Goal: Task Accomplishment & Management: Complete application form

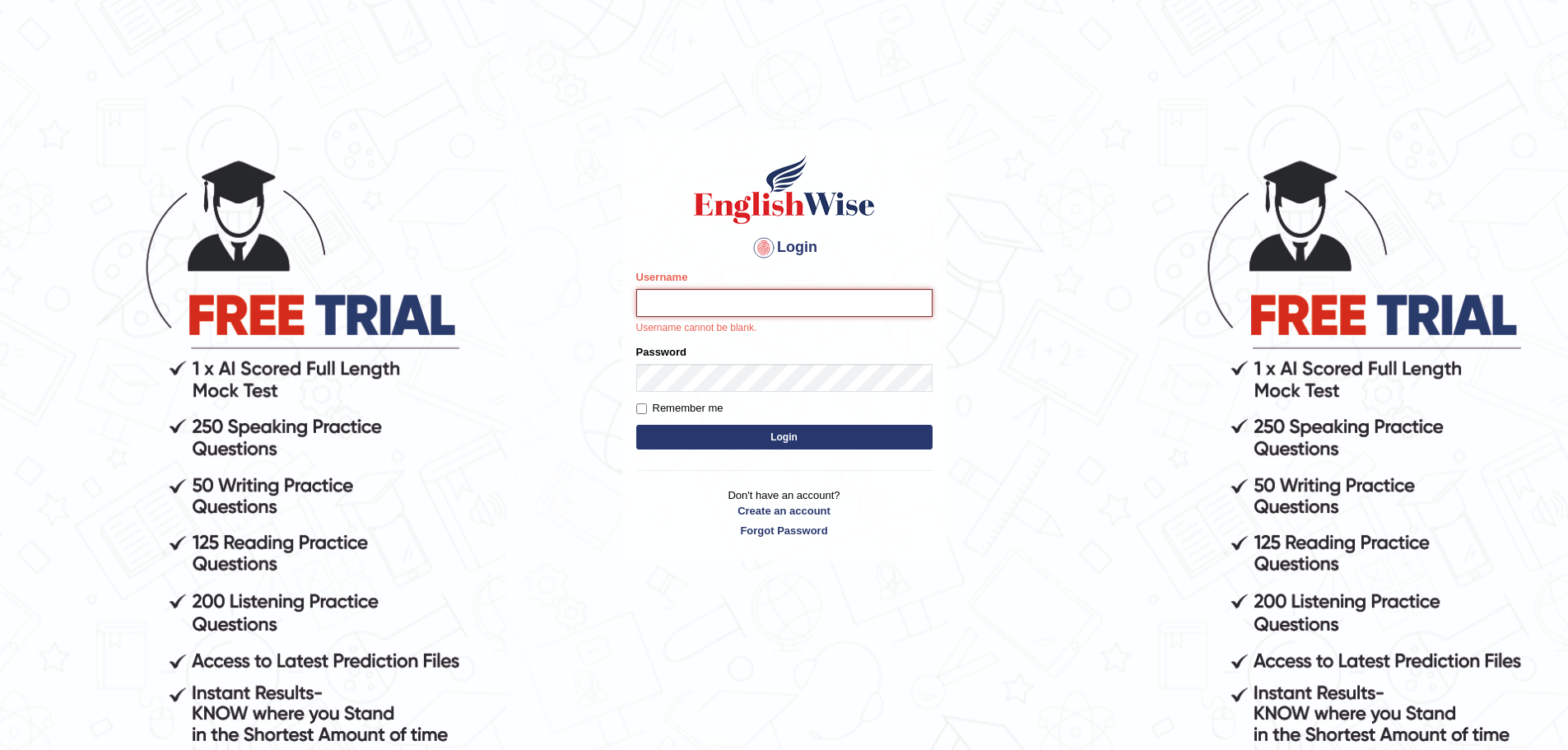
paste input "waseemexperteducation"
type input "waseemexperteducation"
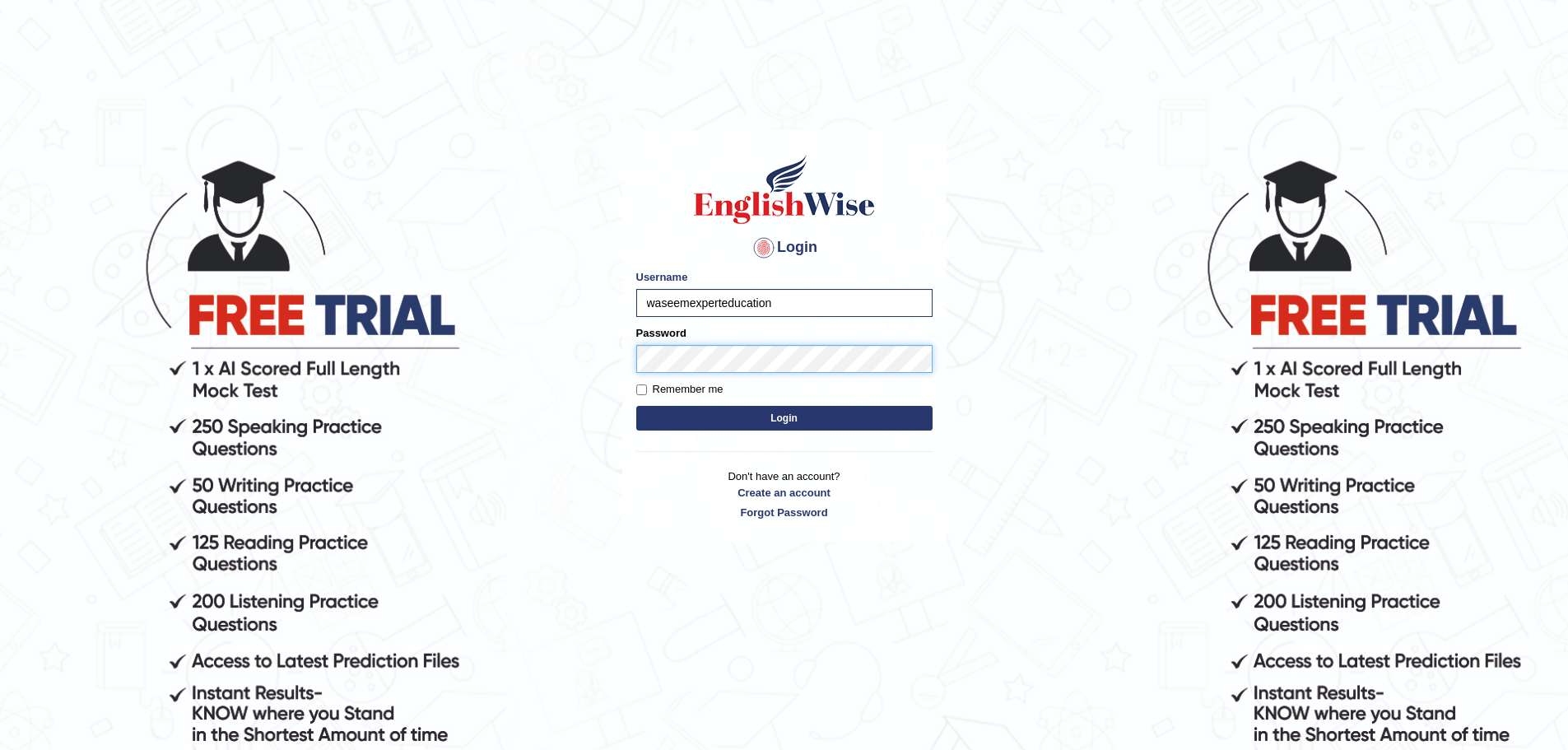
click at [636, 406] on button "Login" at bounding box center [784, 418] width 296 height 25
click at [778, 420] on button "Login" at bounding box center [784, 418] width 296 height 25
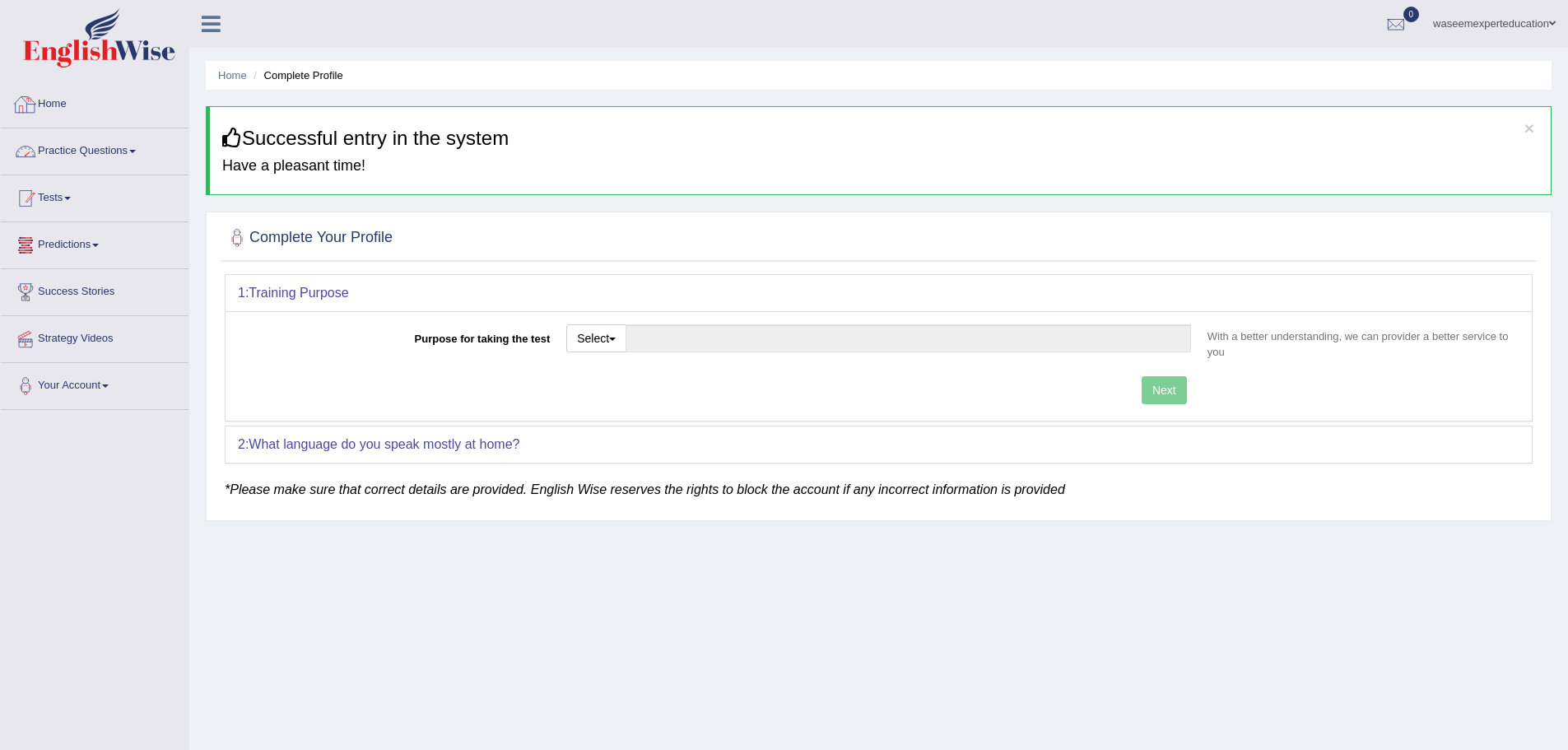
click at [82, 193] on link "Tests" at bounding box center [94, 196] width 188 height 41
click at [112, 146] on link "Practice Questions" at bounding box center [94, 149] width 188 height 41
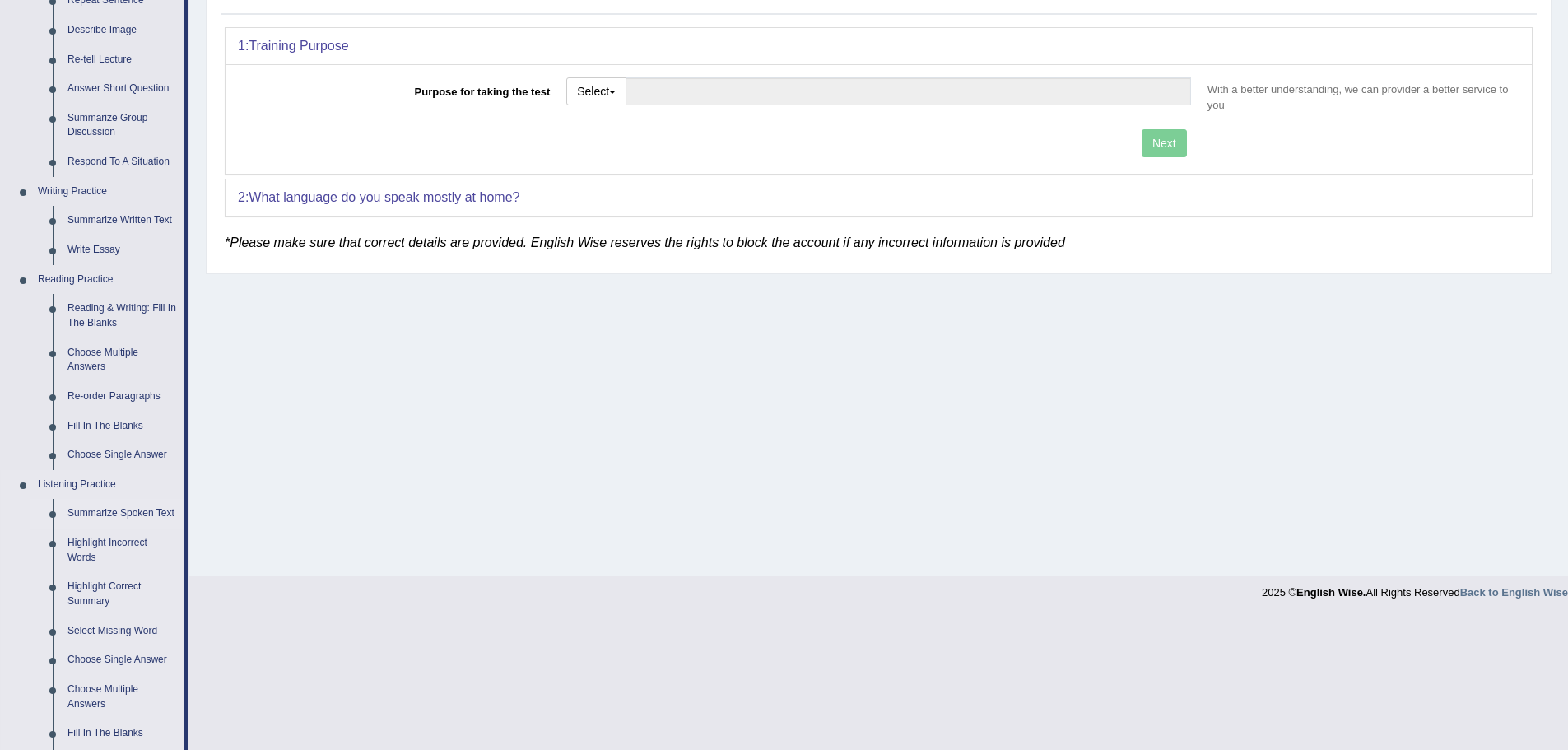
scroll to position [540, 0]
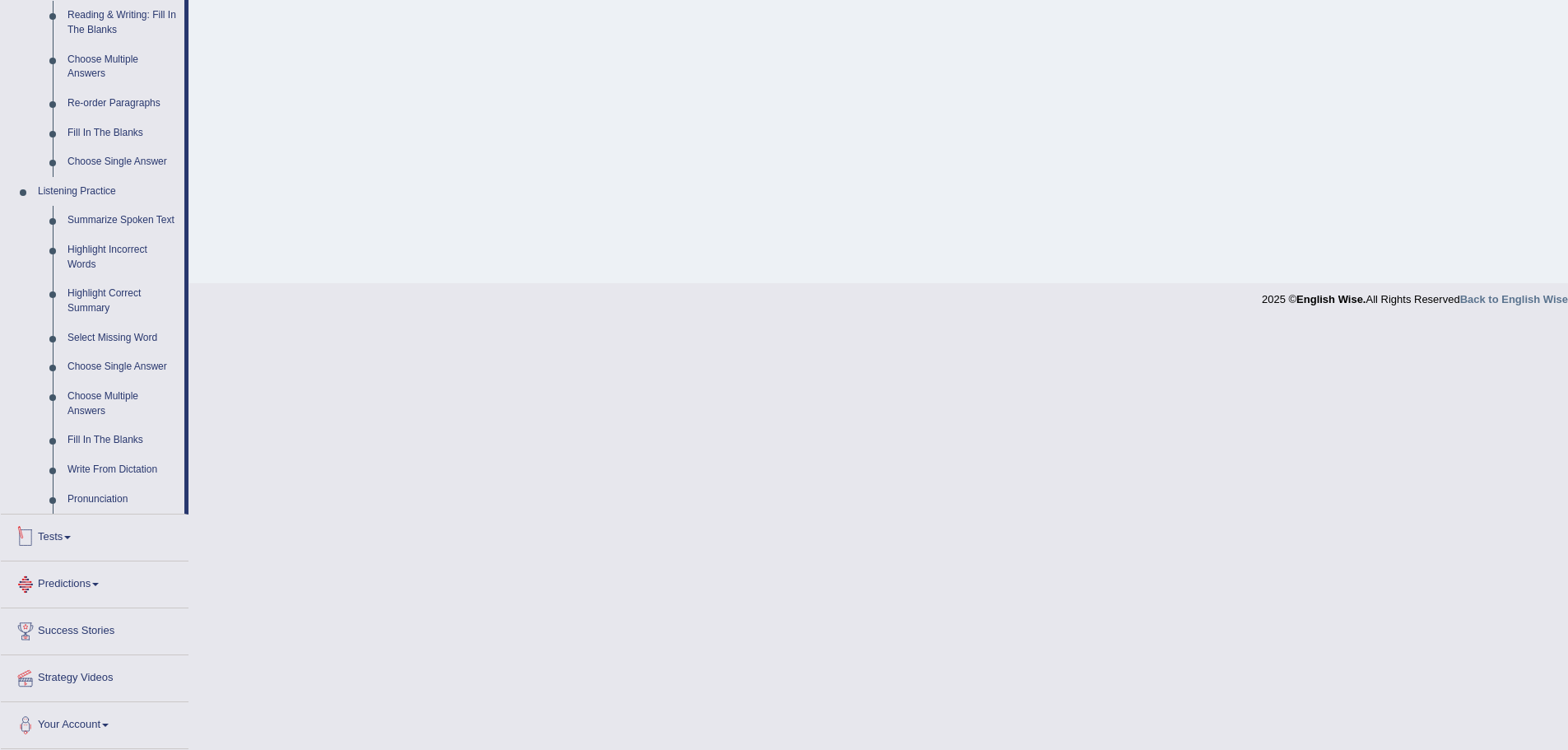
click at [95, 540] on link "Tests" at bounding box center [94, 535] width 188 height 41
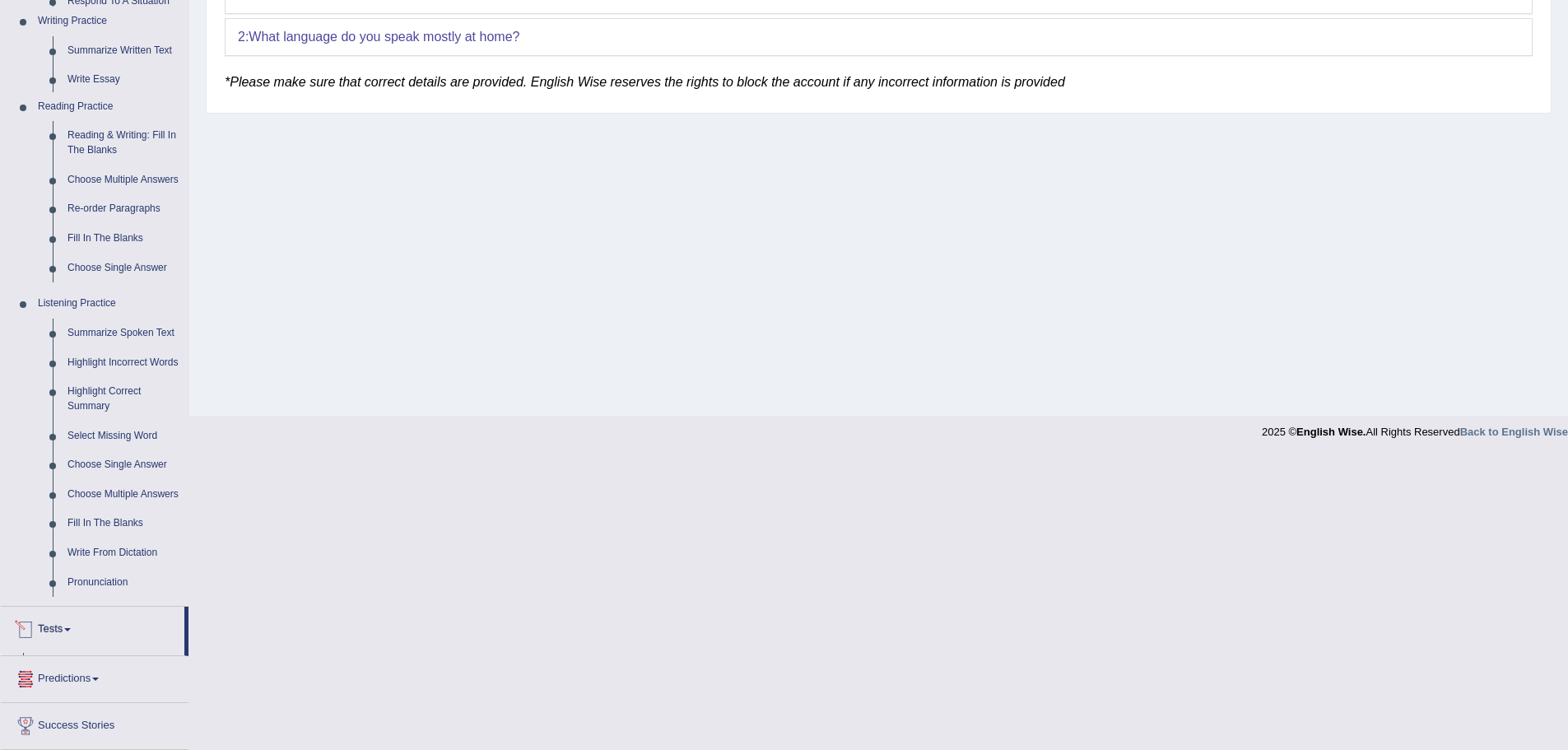
scroll to position [114, 0]
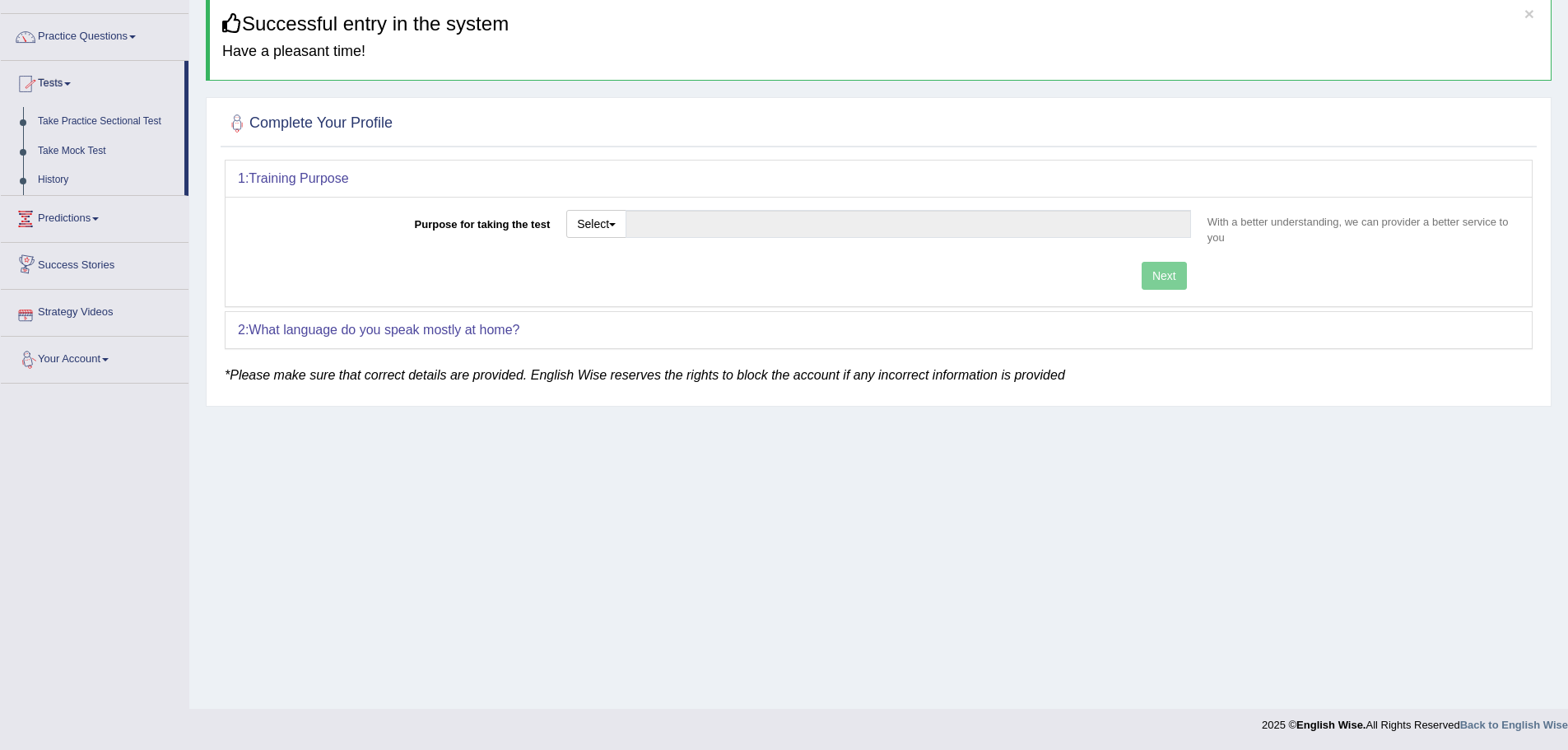
click at [120, 227] on link "Predictions" at bounding box center [94, 216] width 188 height 41
click at [110, 309] on link "Your Account" at bounding box center [94, 299] width 188 height 41
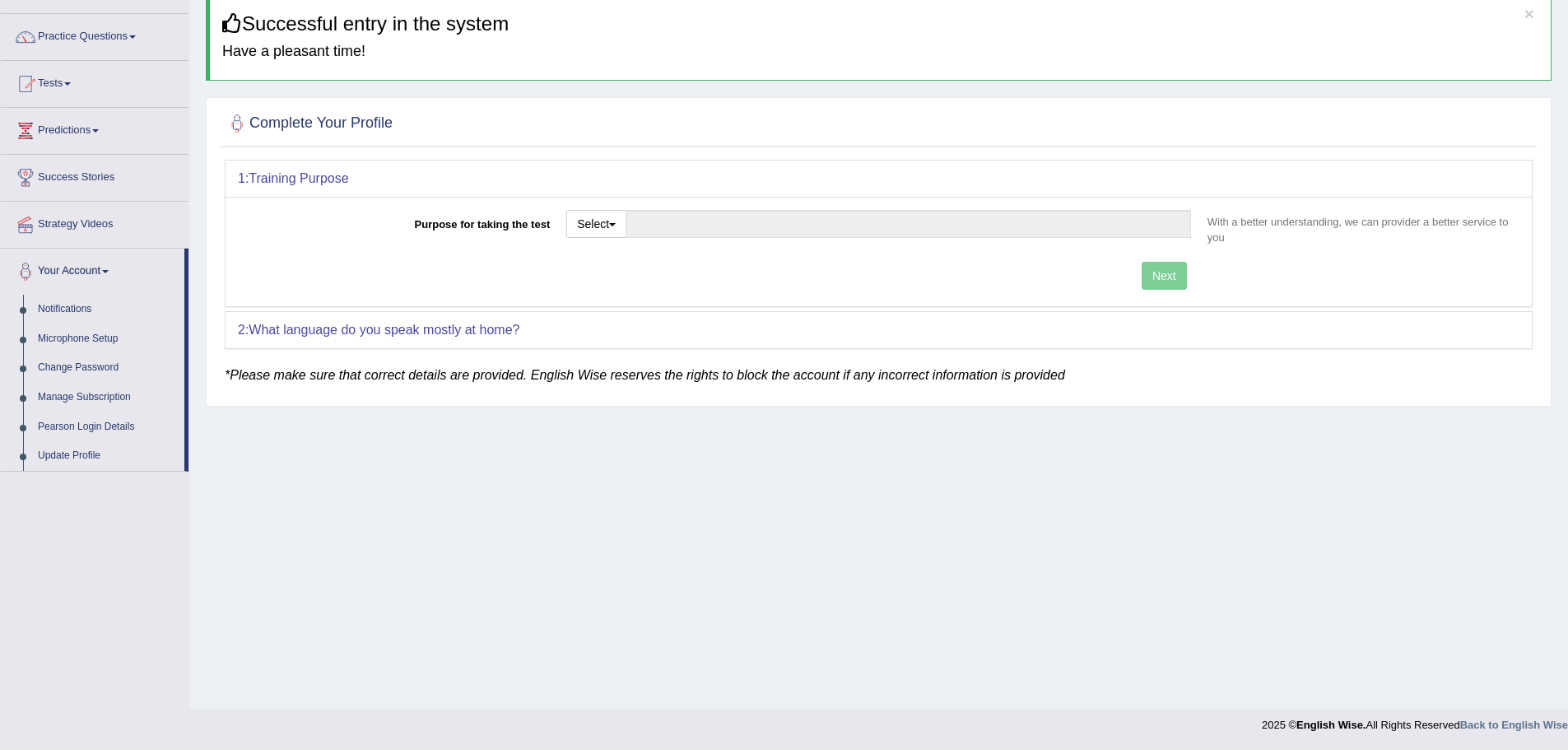
click at [107, 221] on link "Strategy Videos" at bounding box center [94, 222] width 188 height 41
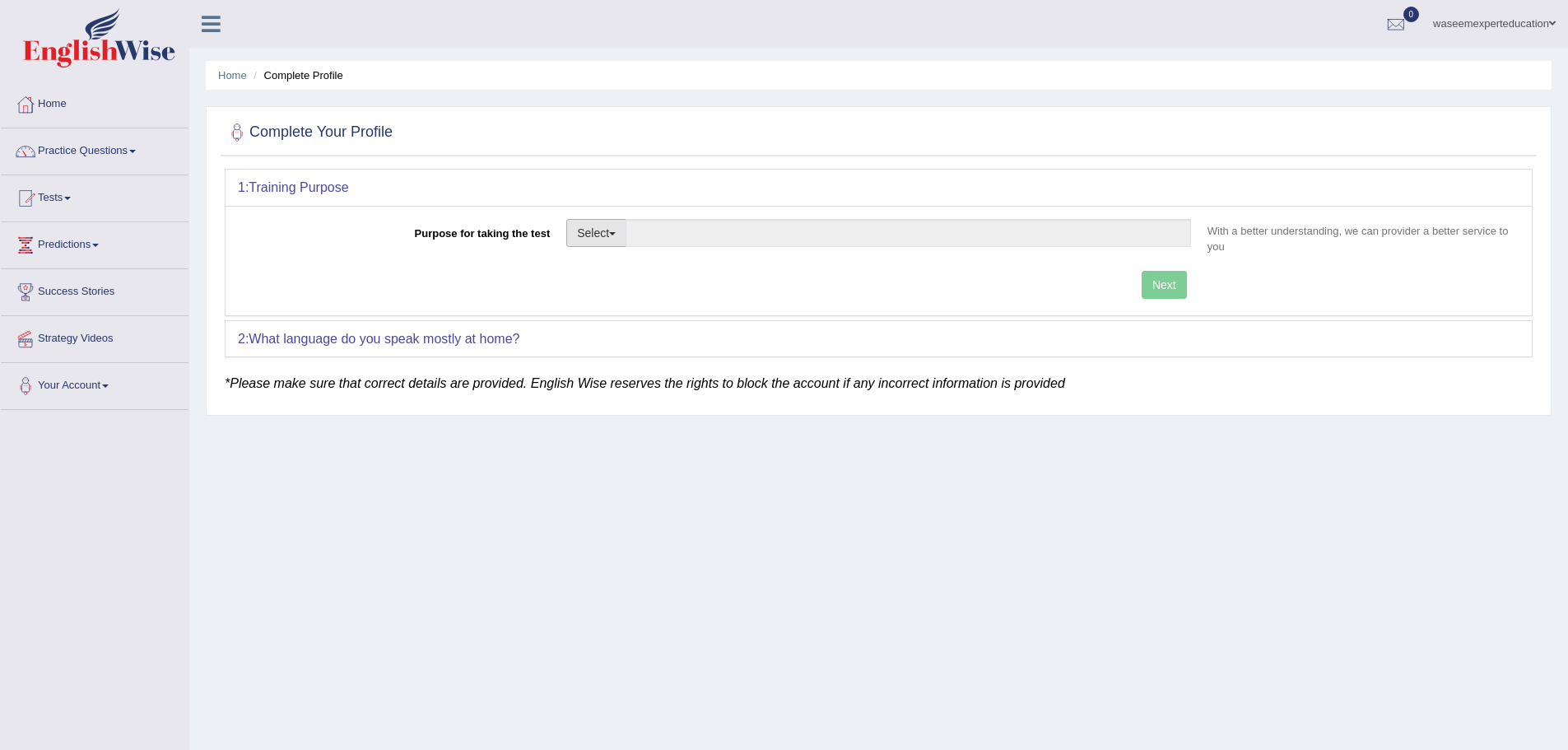
click at [594, 228] on button "Select" at bounding box center [596, 233] width 60 height 28
click at [619, 271] on link "Student Visa" at bounding box center [640, 268] width 147 height 21
type input "Student Visa"
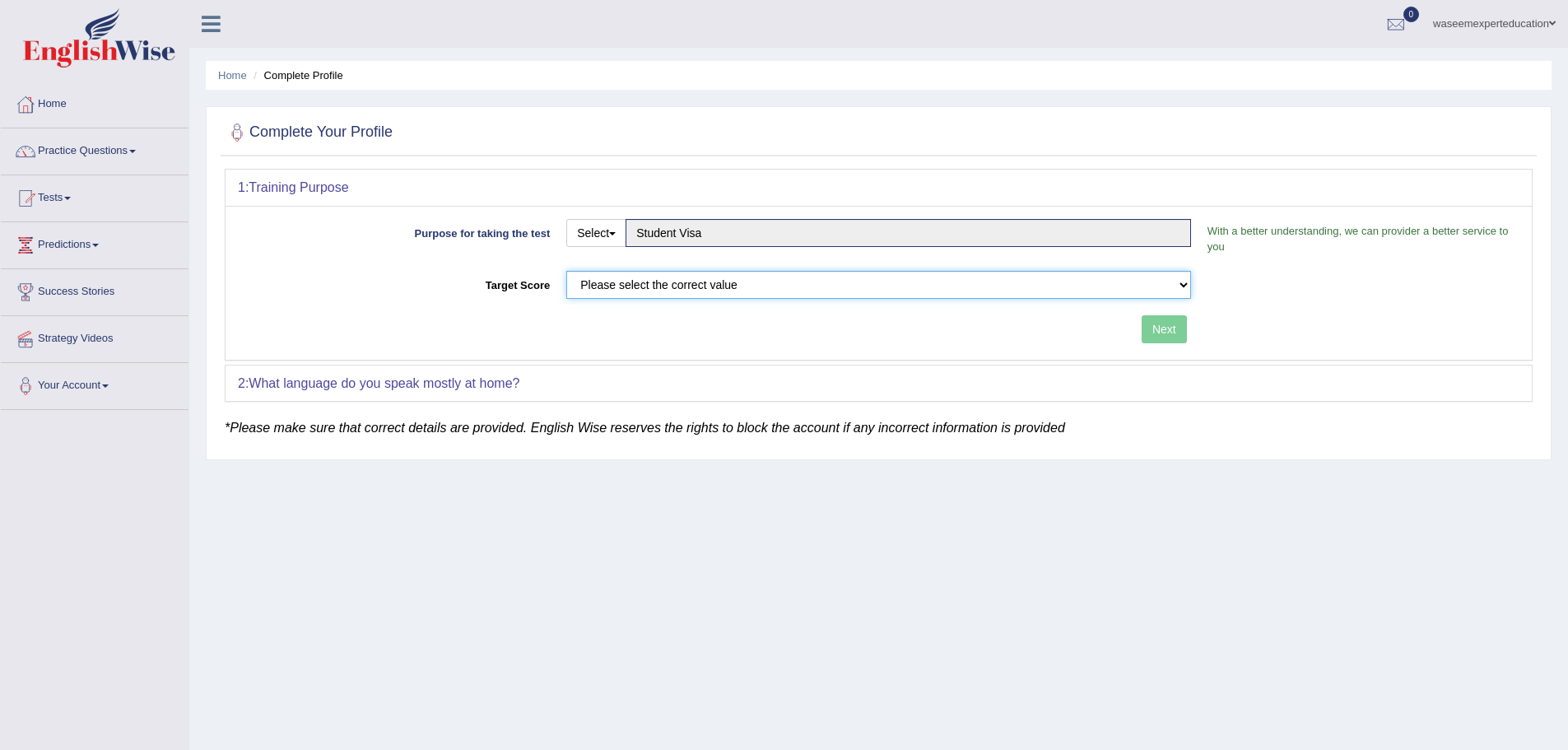
click at [636, 278] on select "Please select the correct value 50 (6 bands) 58 (6.5 bands) 65 (7 bands) 79 (8 …" at bounding box center [878, 285] width 624 height 28
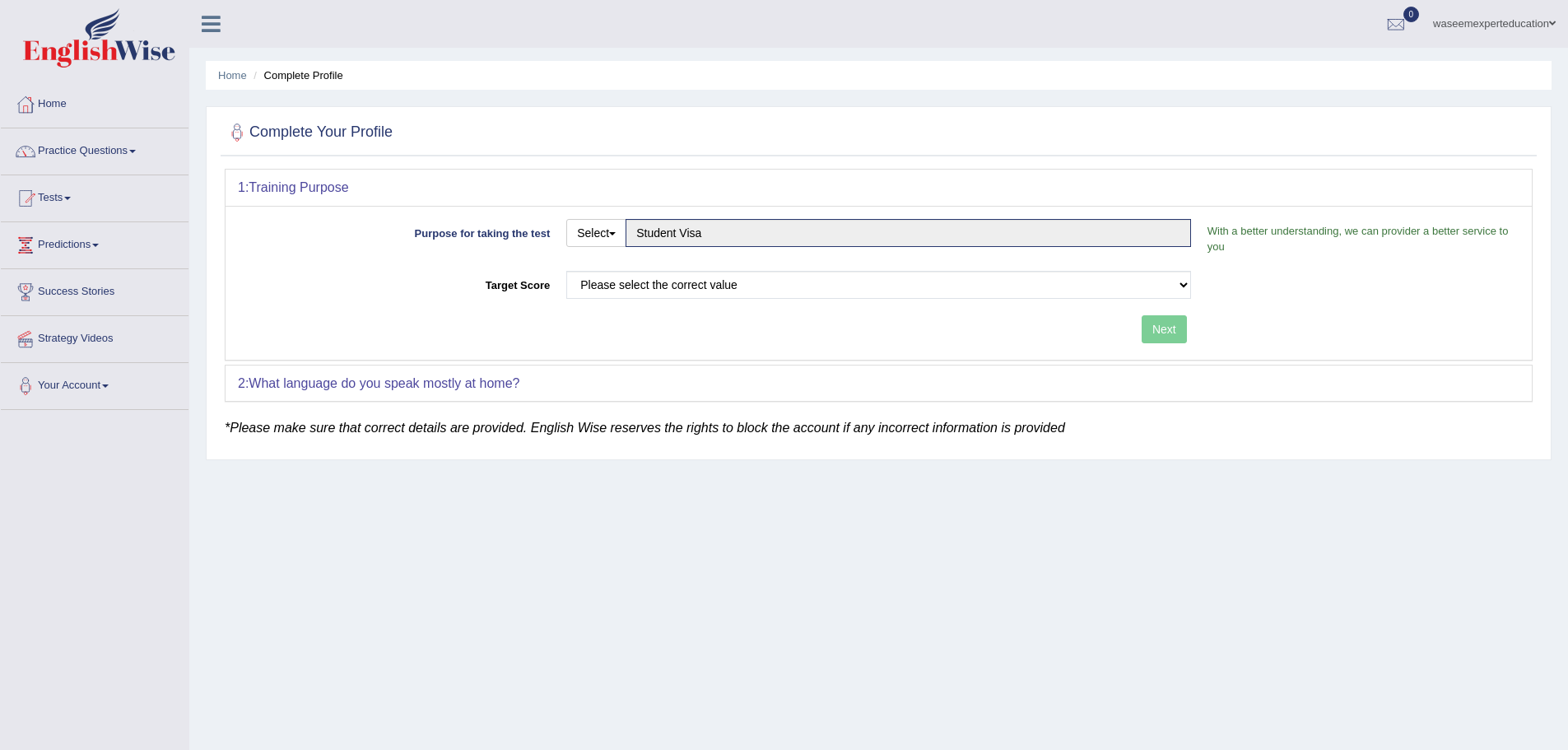
click at [324, 288] on label "Target Score" at bounding box center [397, 282] width 320 height 22
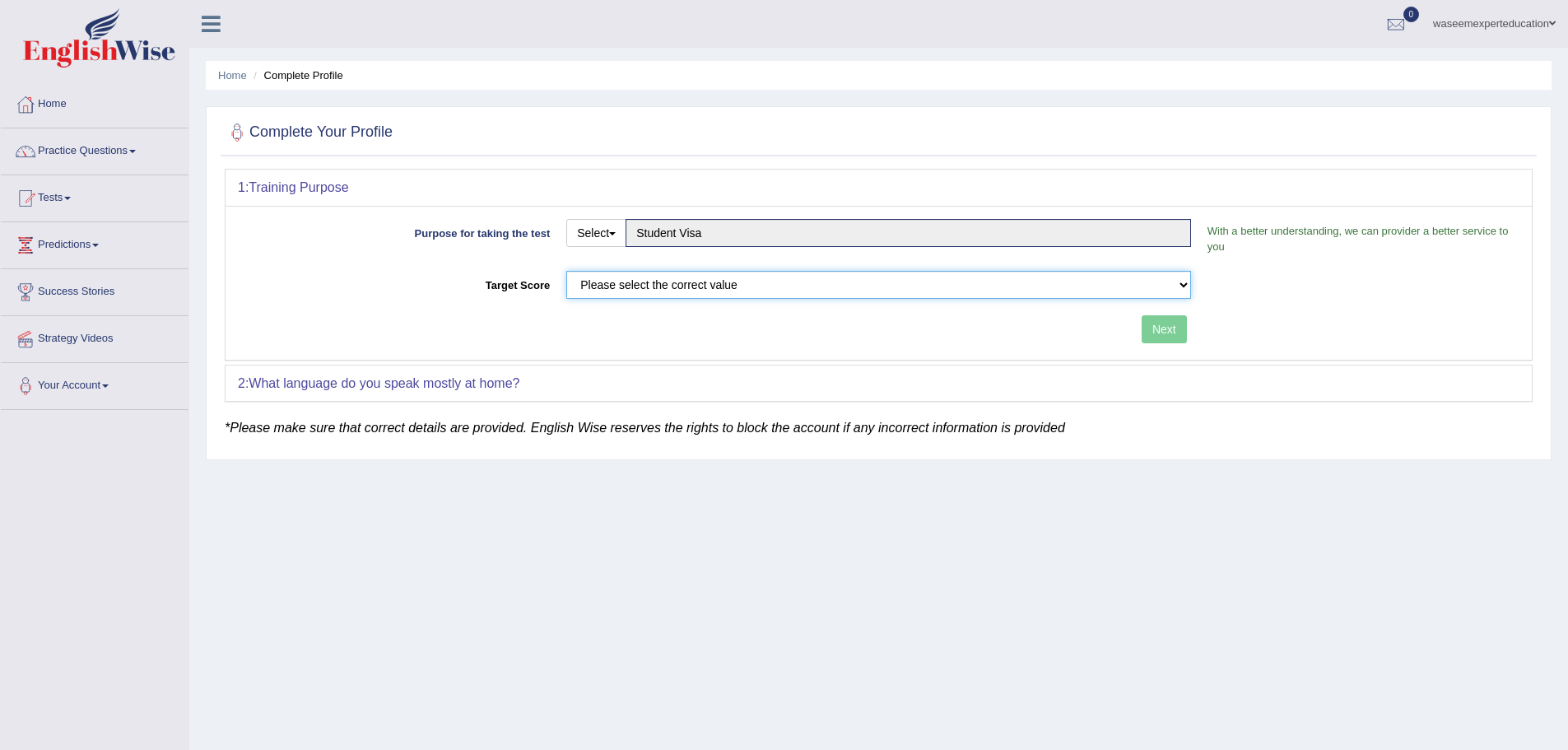
click at [566, 288] on select "Please select the correct value 50 (6 bands) 58 (6.5 bands) 65 (7 bands) 79 (8 …" at bounding box center [878, 285] width 624 height 28
click at [61, 112] on link "Home" at bounding box center [94, 102] width 188 height 41
